Goal: Task Accomplishment & Management: Use online tool/utility

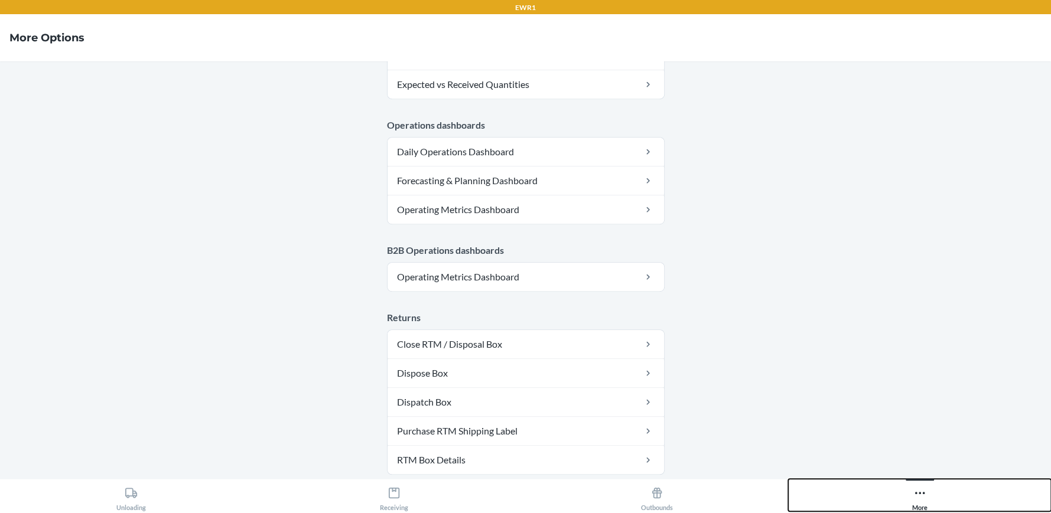
scroll to position [620, 0]
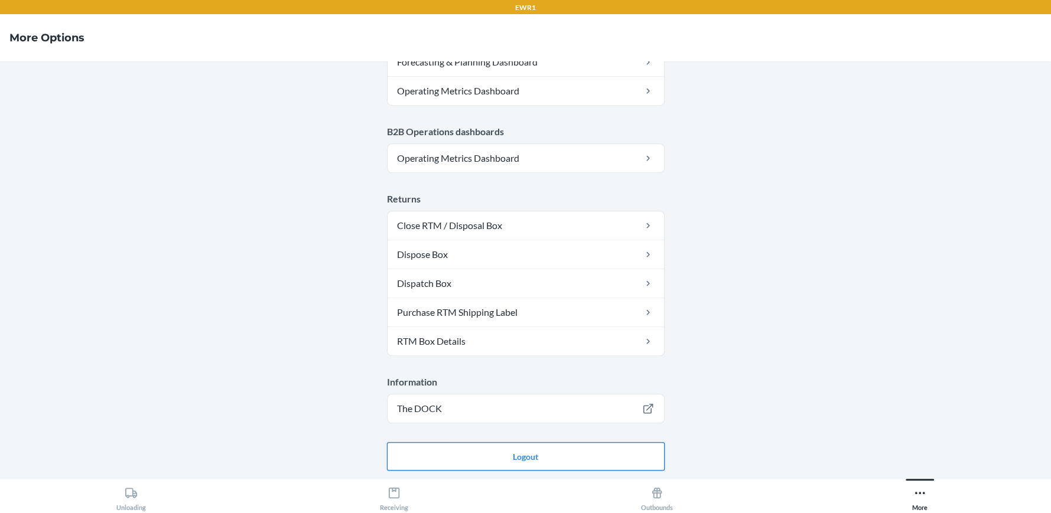
click at [553, 451] on button "Logout" at bounding box center [526, 456] width 278 height 28
